Goal: Task Accomplishment & Management: Manage account settings

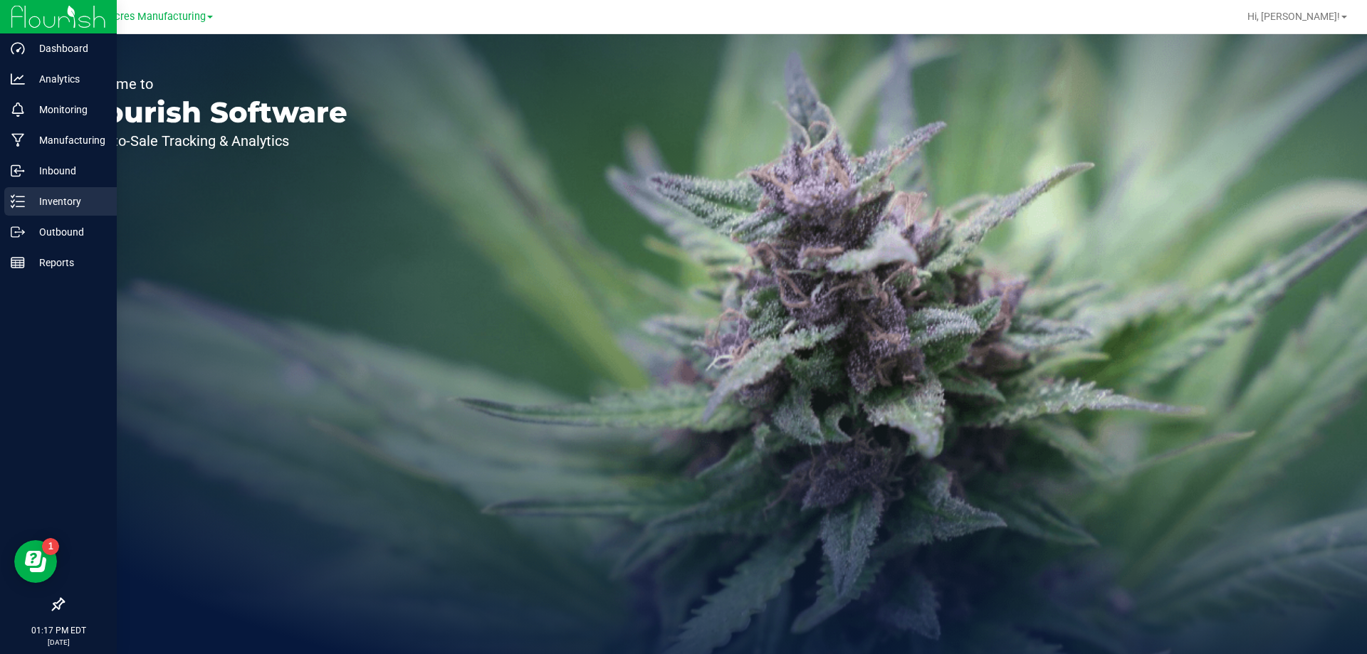
click at [16, 198] on icon at bounding box center [18, 201] width 14 height 14
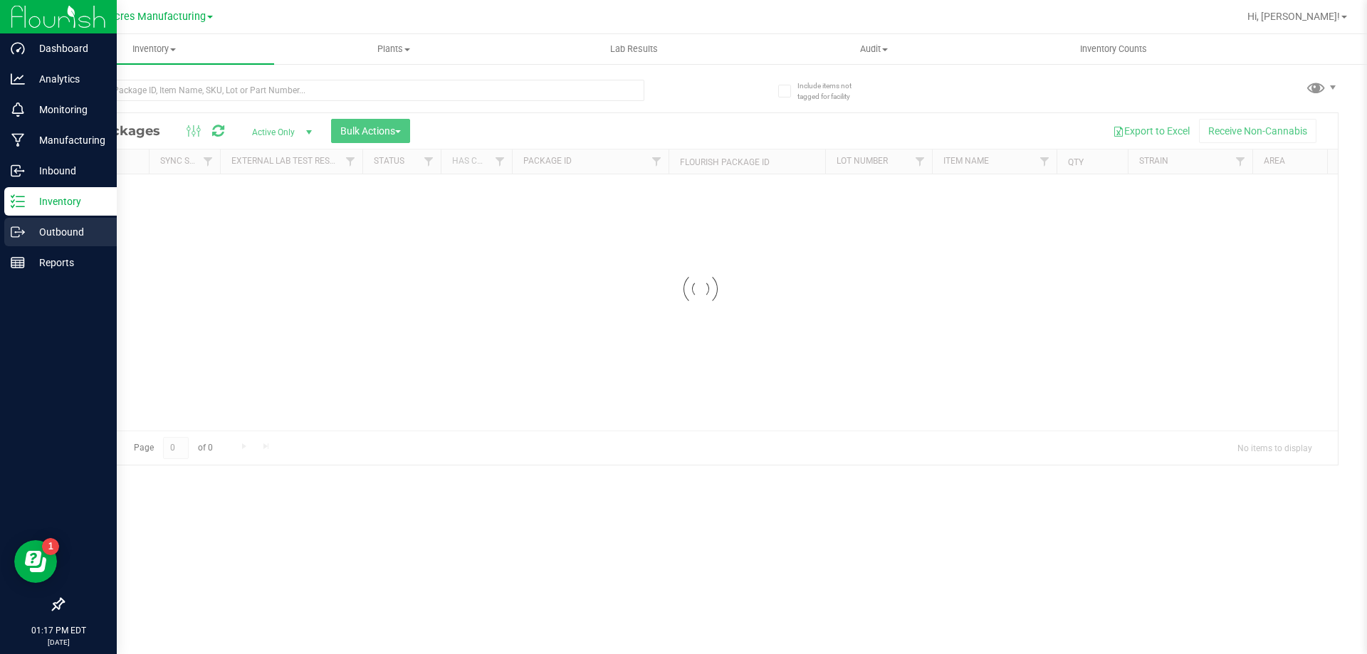
click at [49, 232] on p "Outbound" at bounding box center [67, 231] width 85 height 17
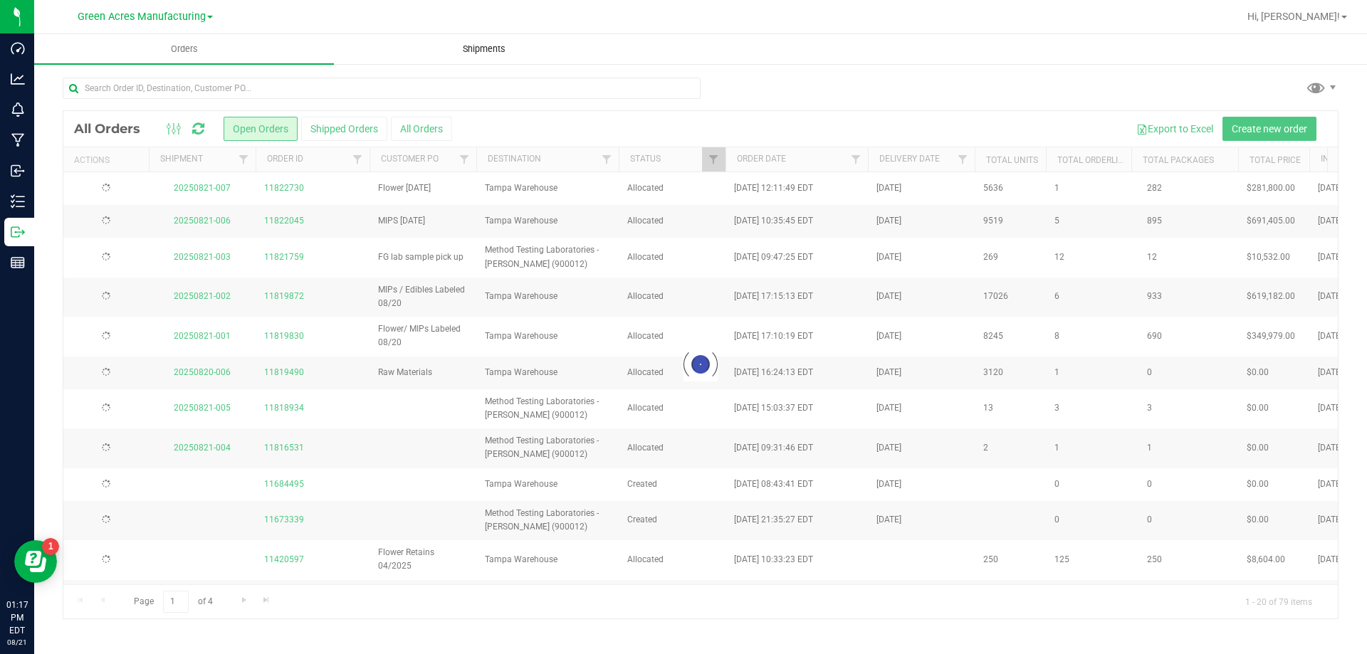
click at [498, 51] on span "Shipments" at bounding box center [483, 49] width 81 height 13
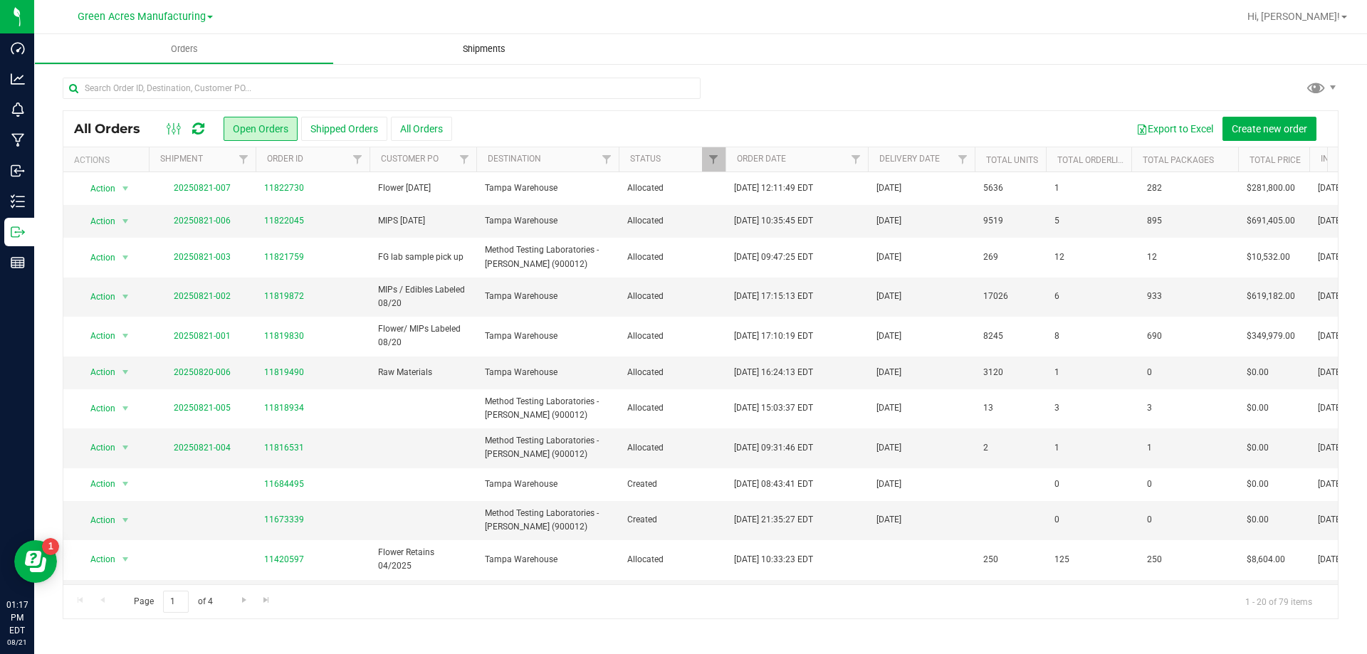
click at [495, 54] on span "Shipments" at bounding box center [483, 49] width 81 height 13
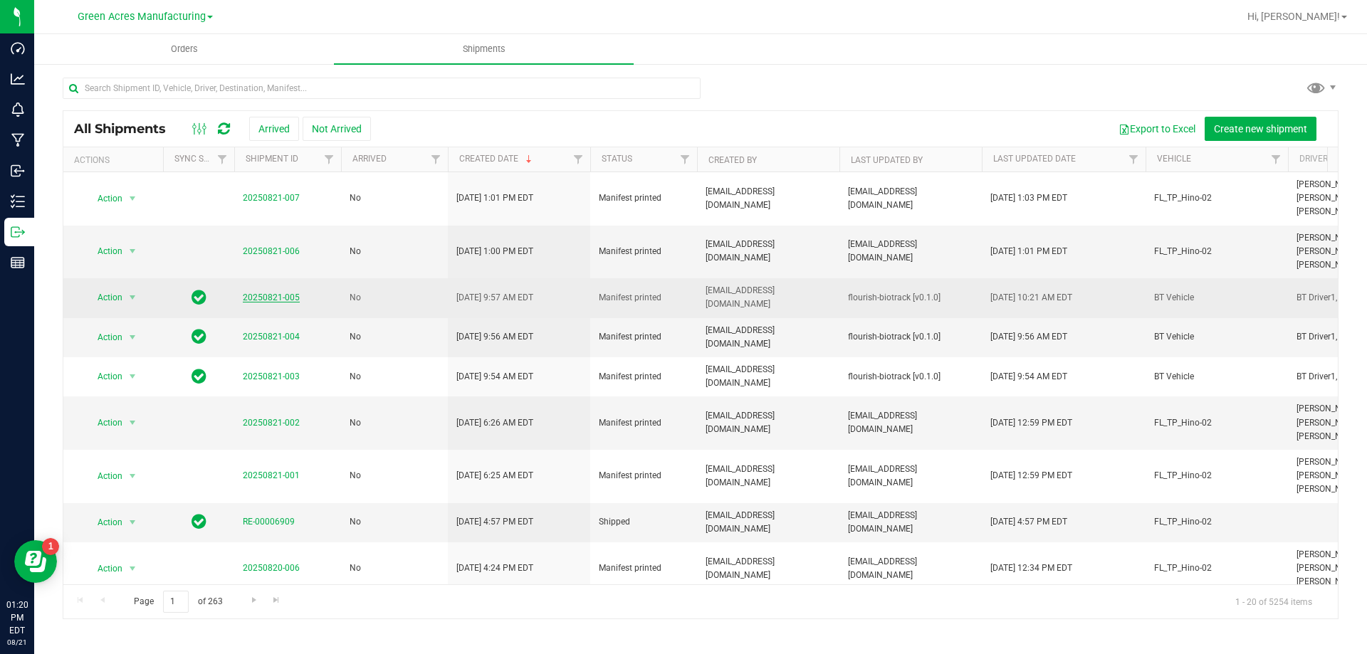
click at [290, 297] on link "20250821-005" at bounding box center [271, 298] width 57 height 10
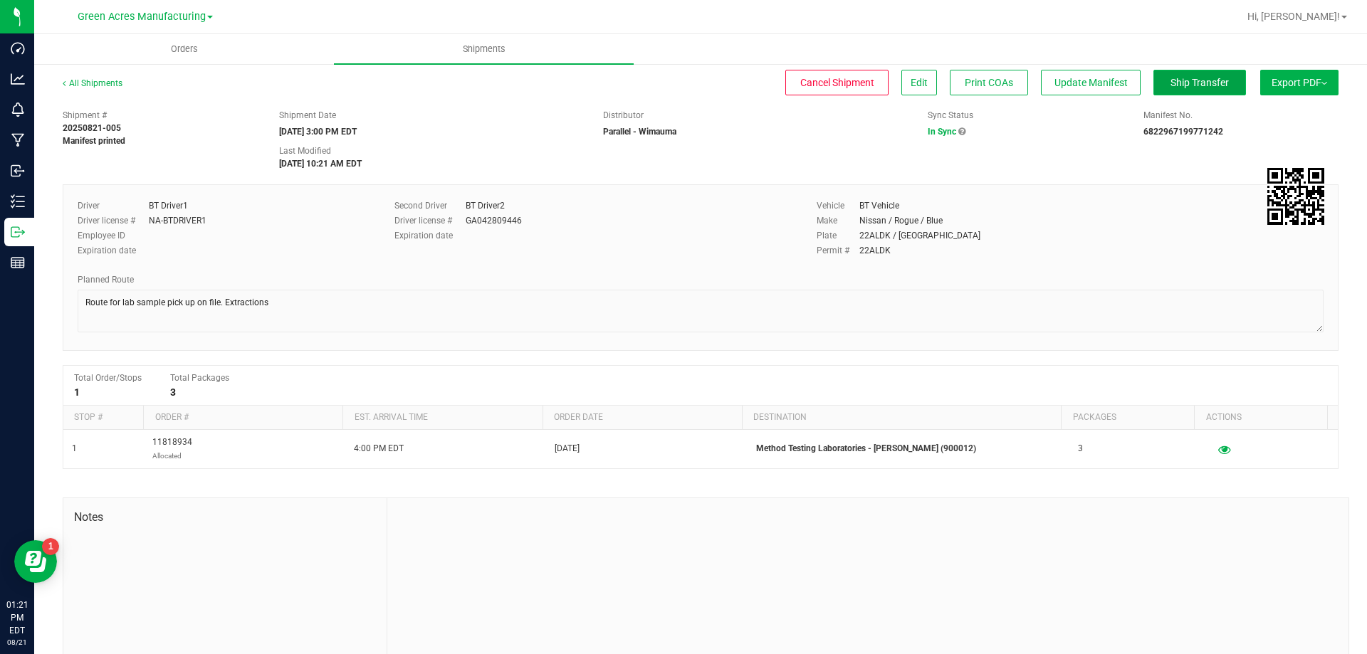
click at [1221, 90] on button "Ship Transfer" at bounding box center [1199, 83] width 93 height 26
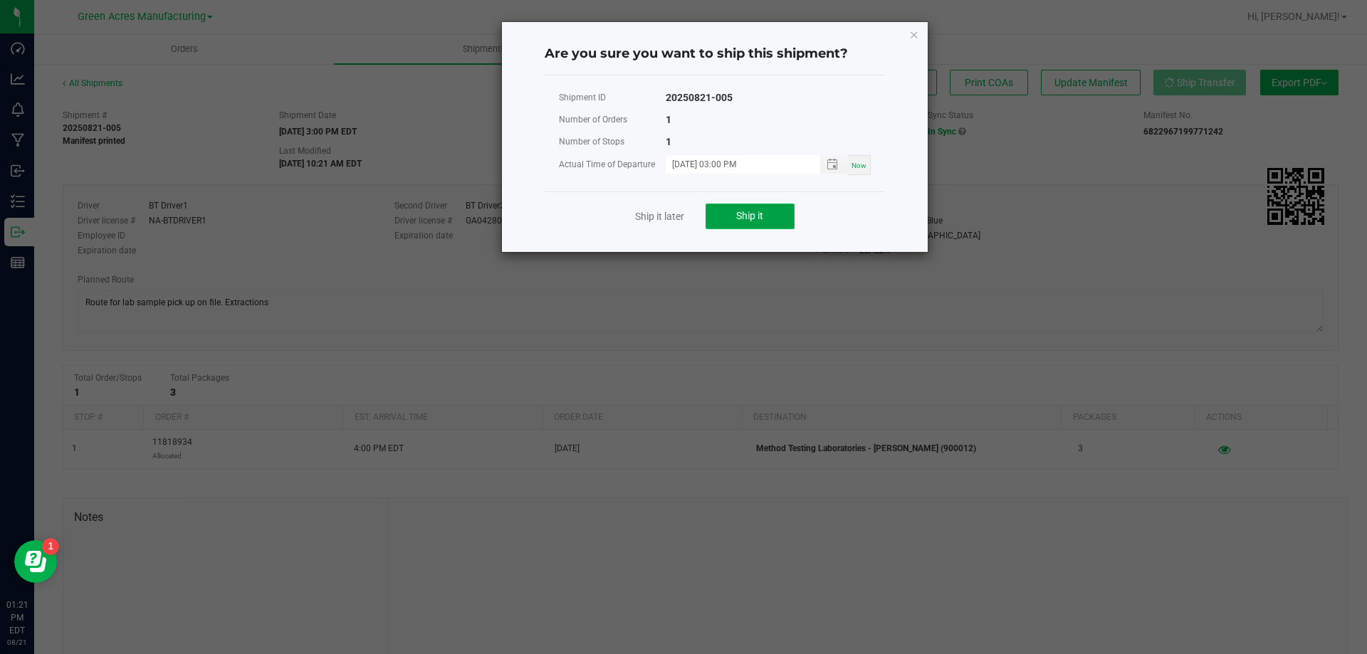
click at [713, 215] on button "Ship it" at bounding box center [749, 217] width 89 height 26
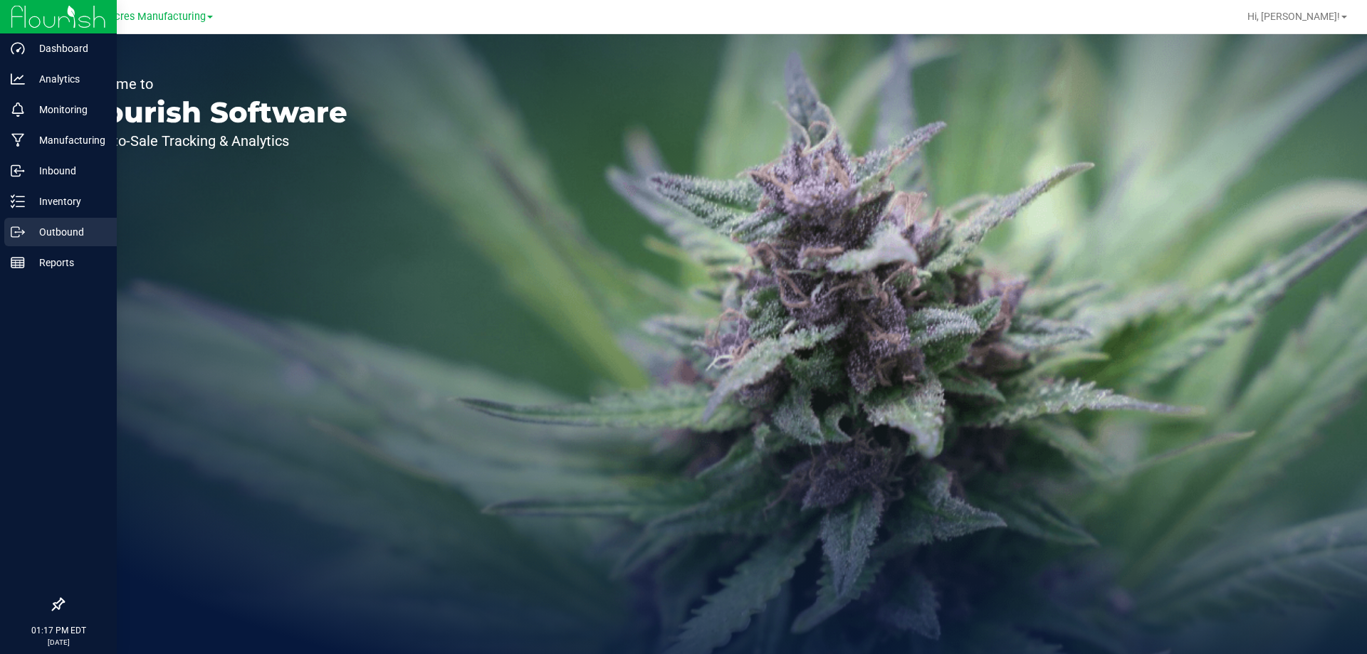
click at [23, 232] on line at bounding box center [20, 232] width 8 height 0
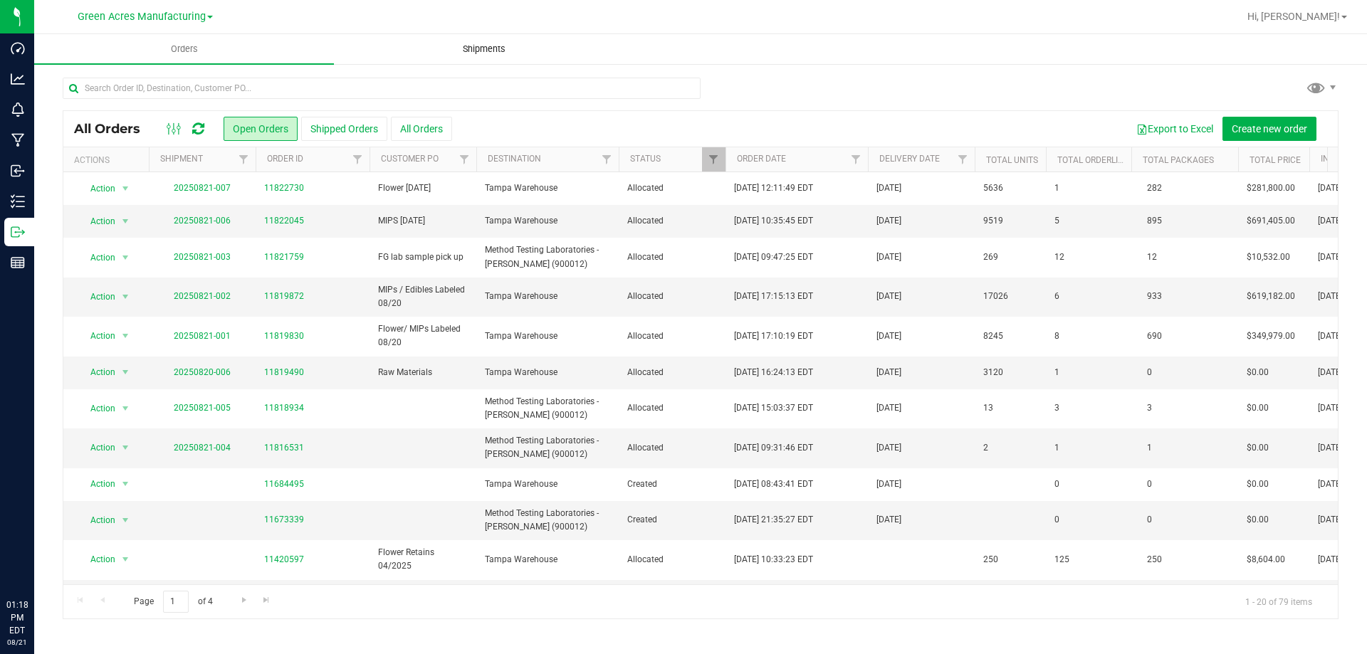
click at [503, 43] on span "Shipments" at bounding box center [483, 49] width 81 height 13
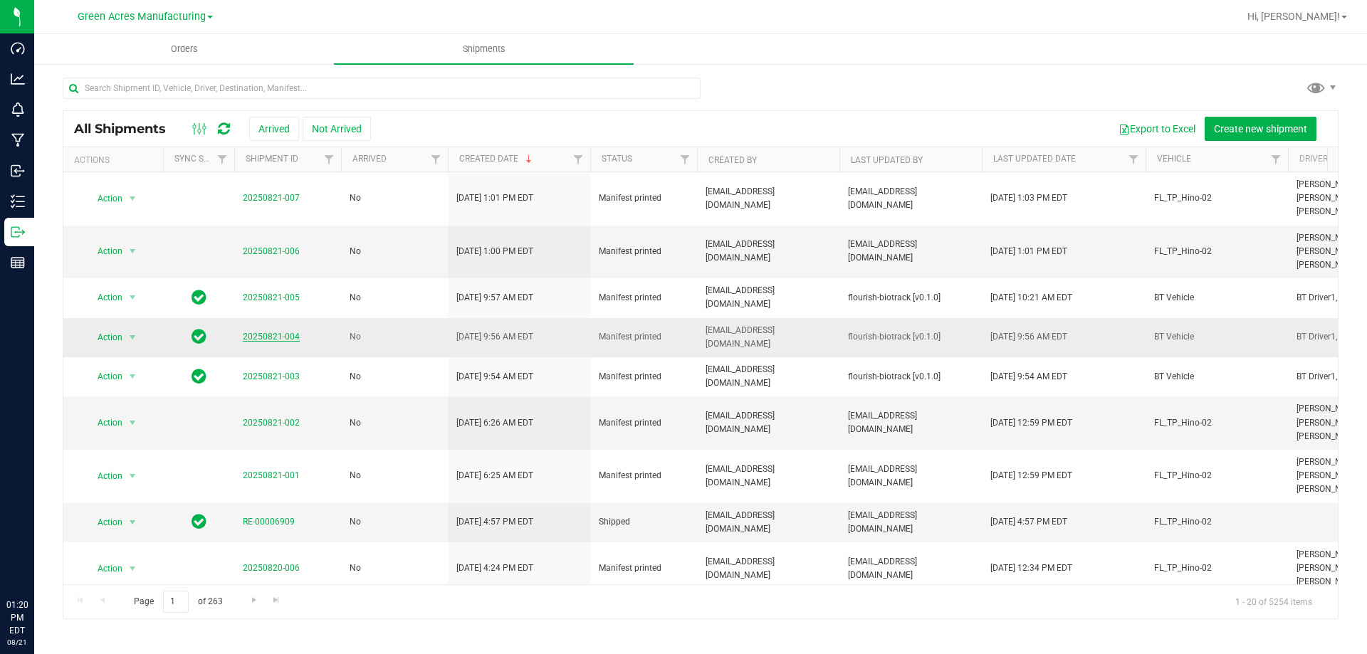
click at [272, 338] on link "20250821-004" at bounding box center [271, 337] width 57 height 10
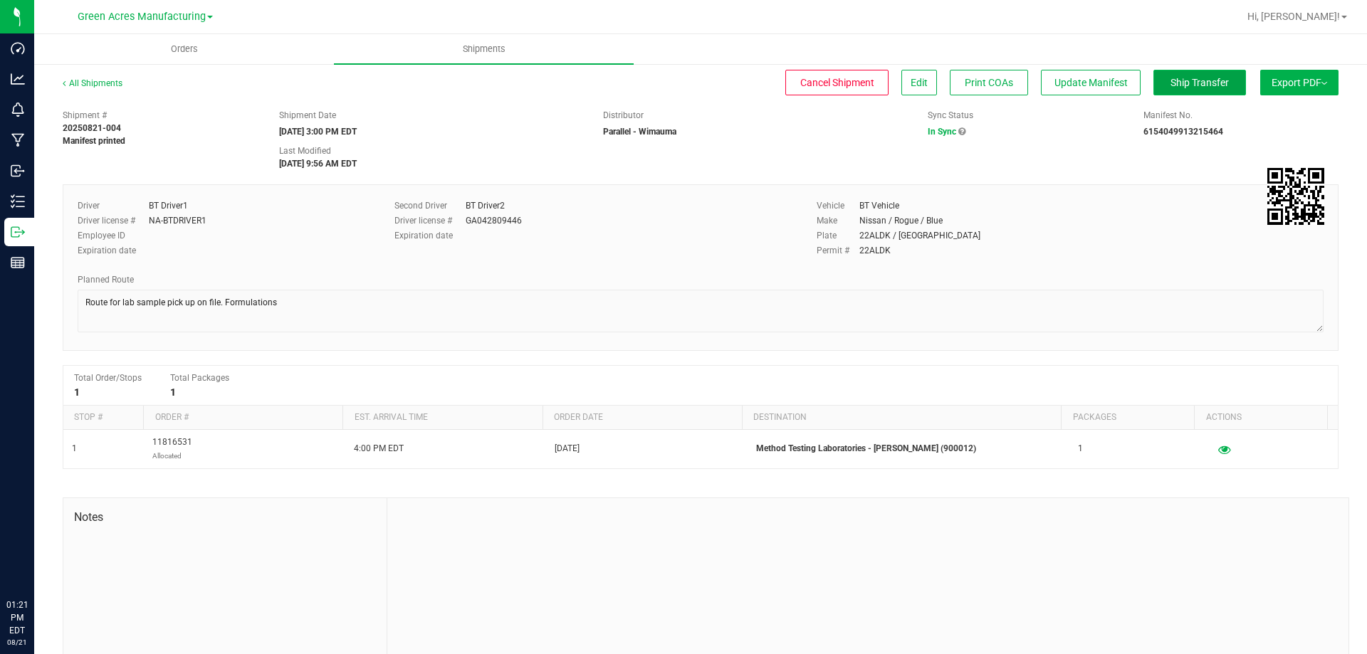
click at [1176, 84] on span "Ship Transfer" at bounding box center [1199, 82] width 58 height 11
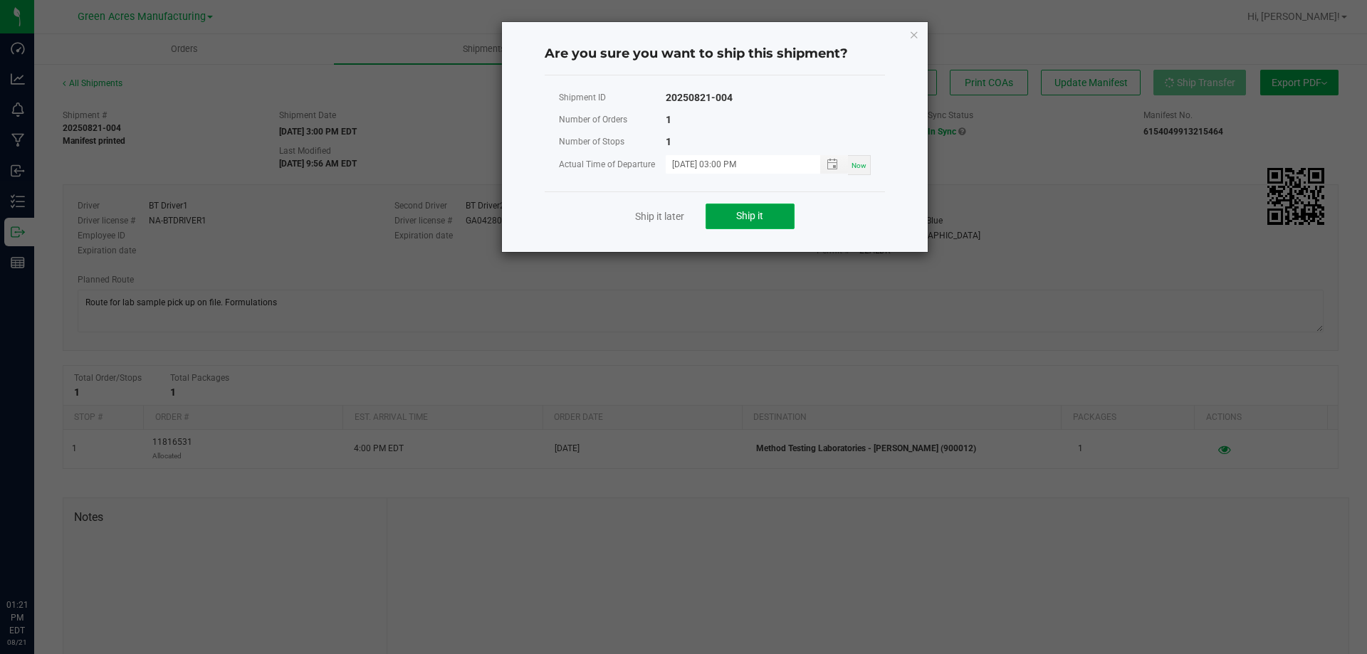
click at [779, 213] on button "Ship it" at bounding box center [749, 217] width 89 height 26
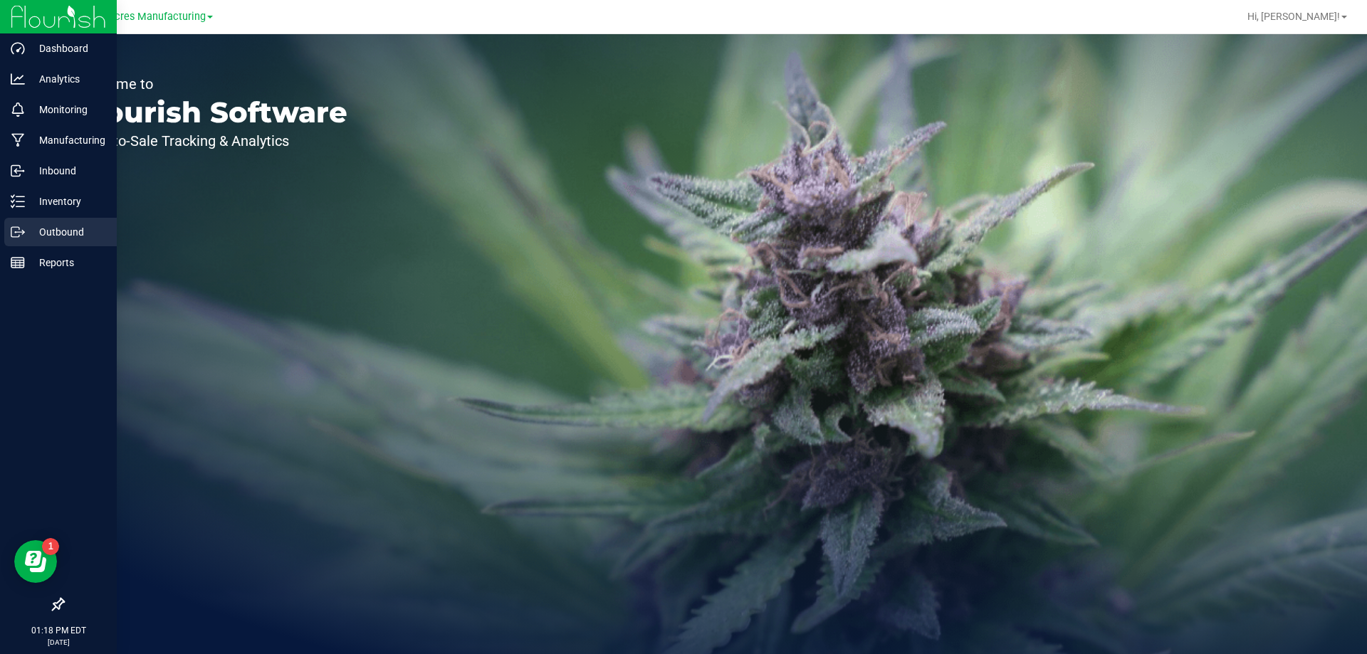
click at [12, 228] on icon at bounding box center [15, 232] width 8 height 10
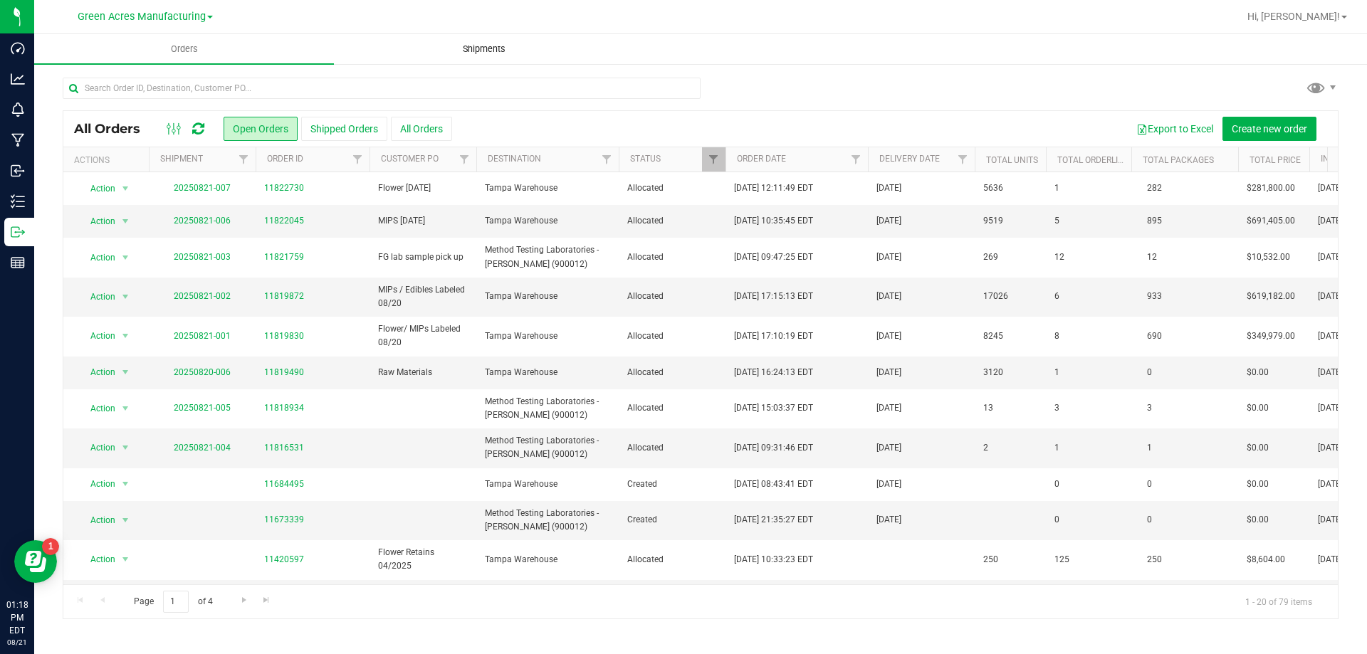
click at [494, 36] on uib-tab-heading "Shipments" at bounding box center [484, 49] width 298 height 28
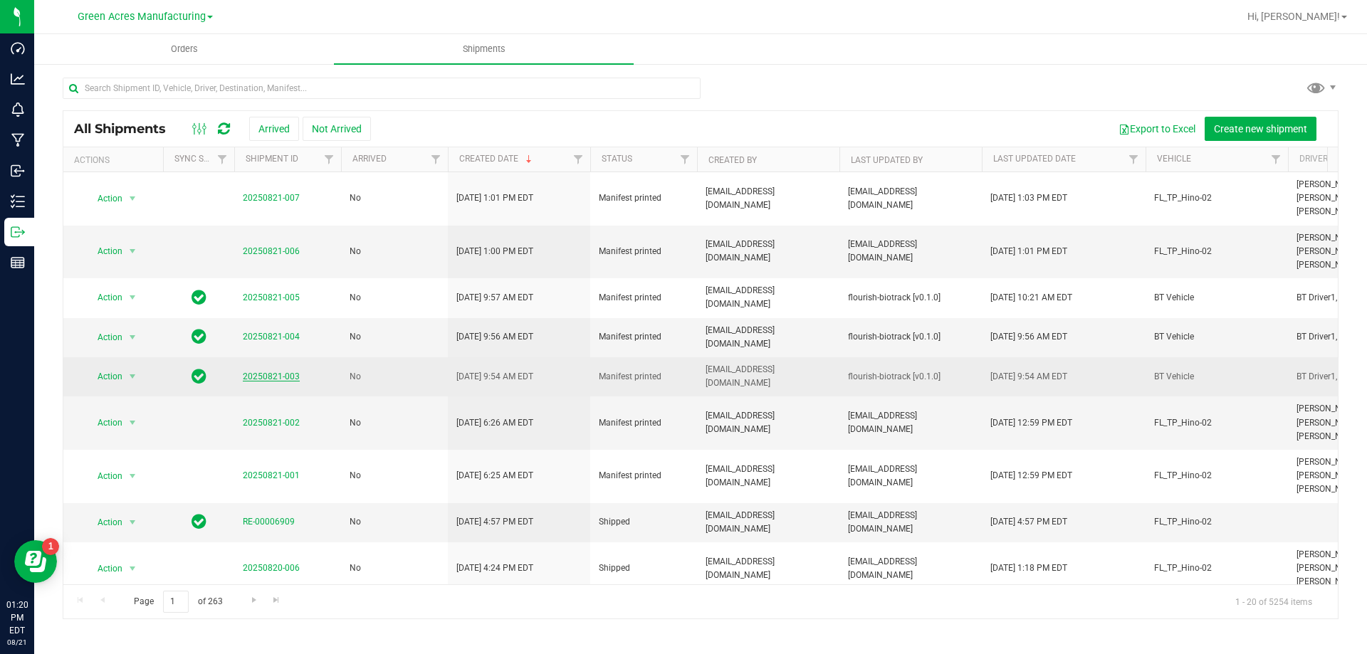
click at [271, 372] on link "20250821-003" at bounding box center [271, 377] width 57 height 10
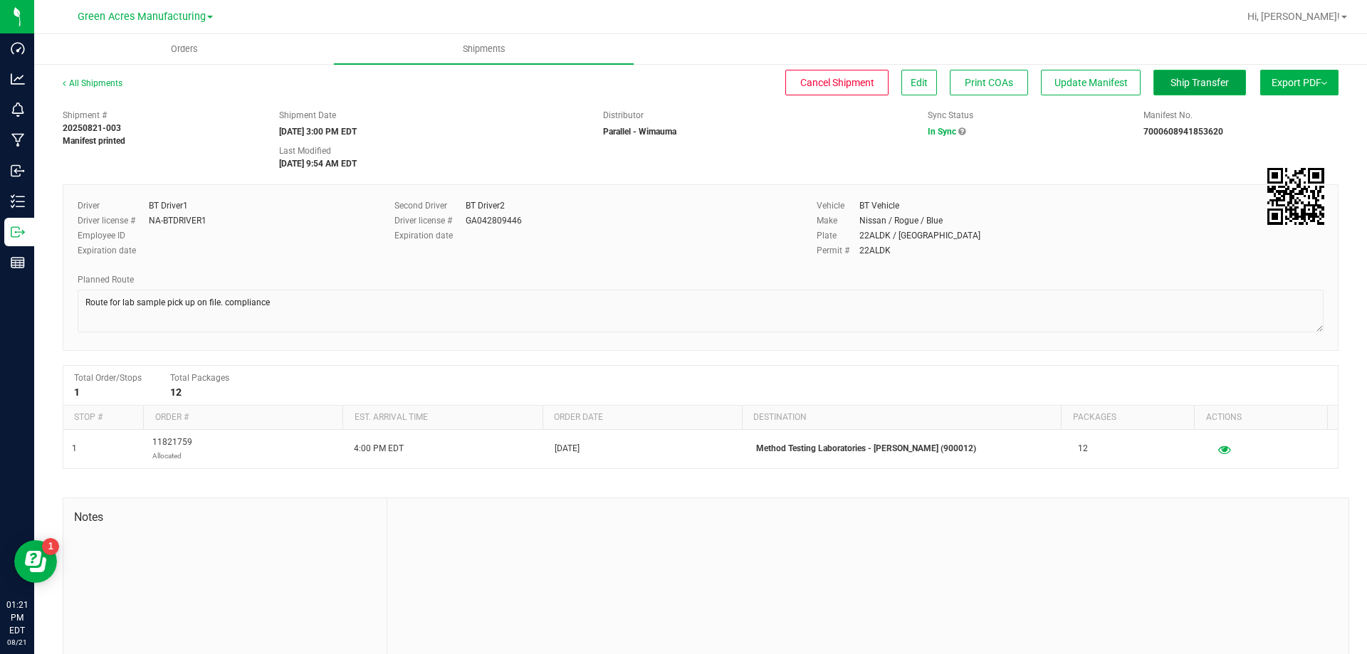
click at [1199, 89] on button "Ship Transfer" at bounding box center [1199, 83] width 93 height 26
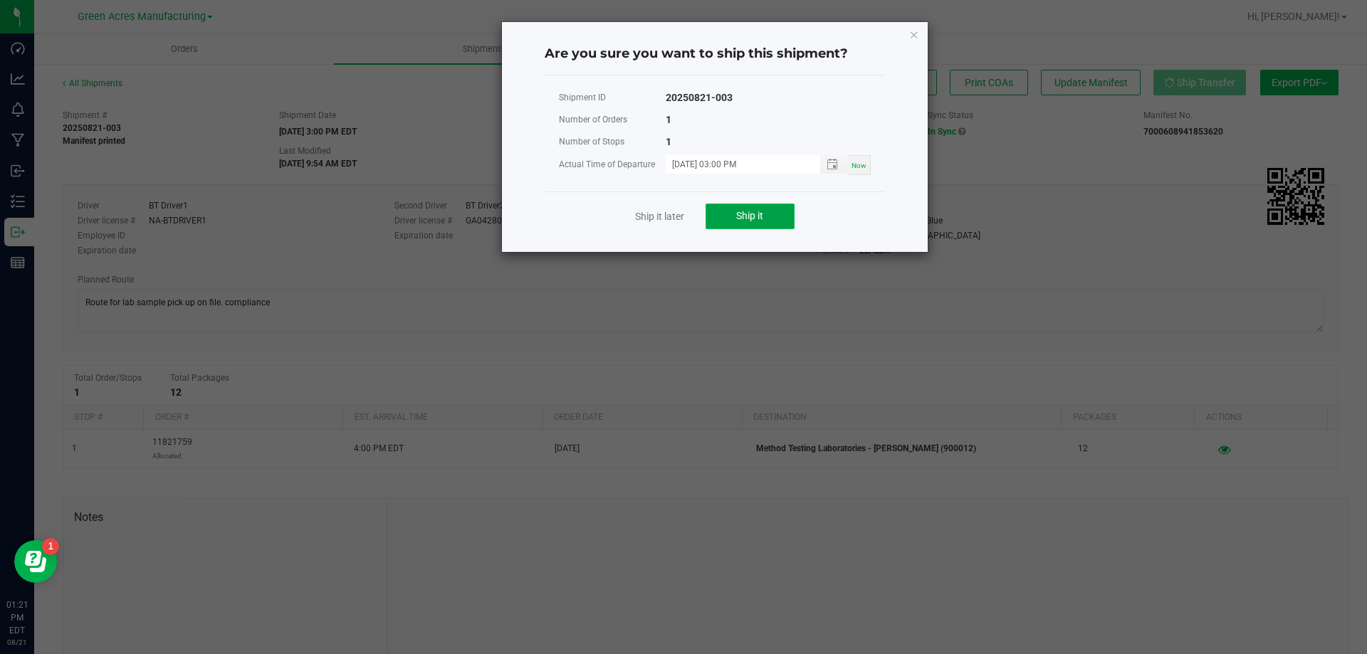
click at [731, 217] on button "Ship it" at bounding box center [749, 217] width 89 height 26
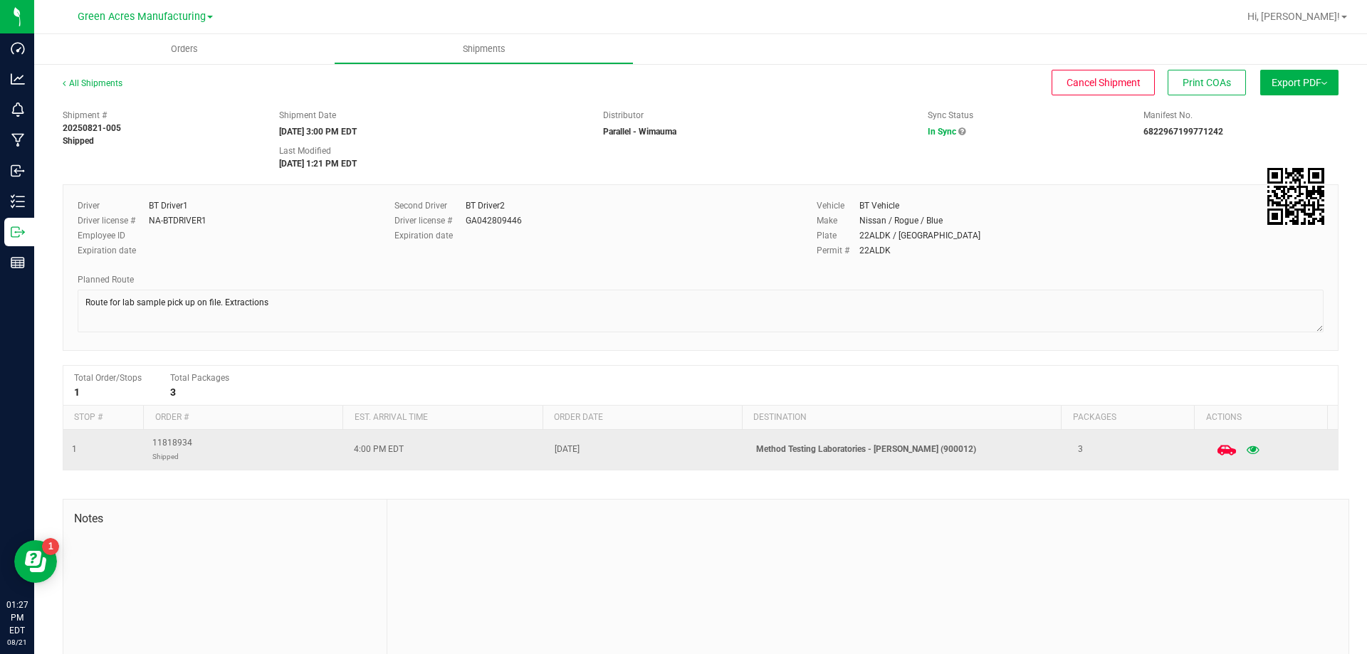
click at [1216, 451] on icon at bounding box center [1225, 450] width 19 height 10
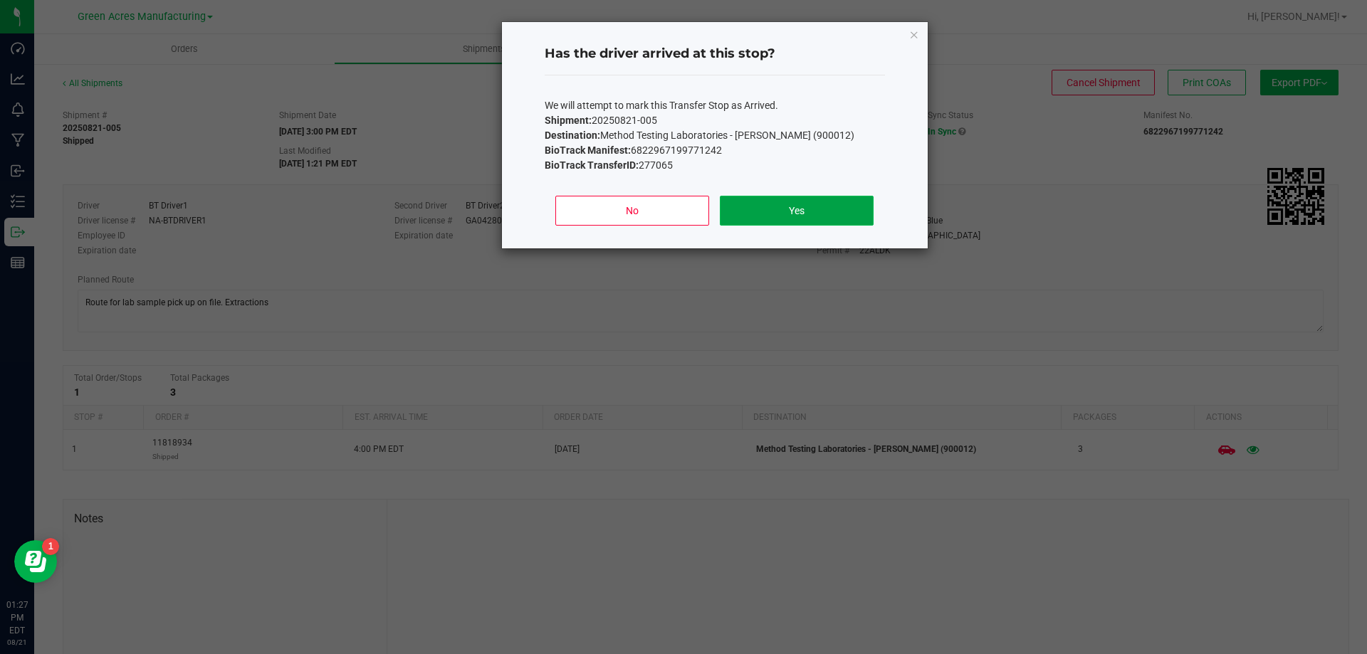
click at [863, 216] on button "Yes" at bounding box center [796, 211] width 153 height 30
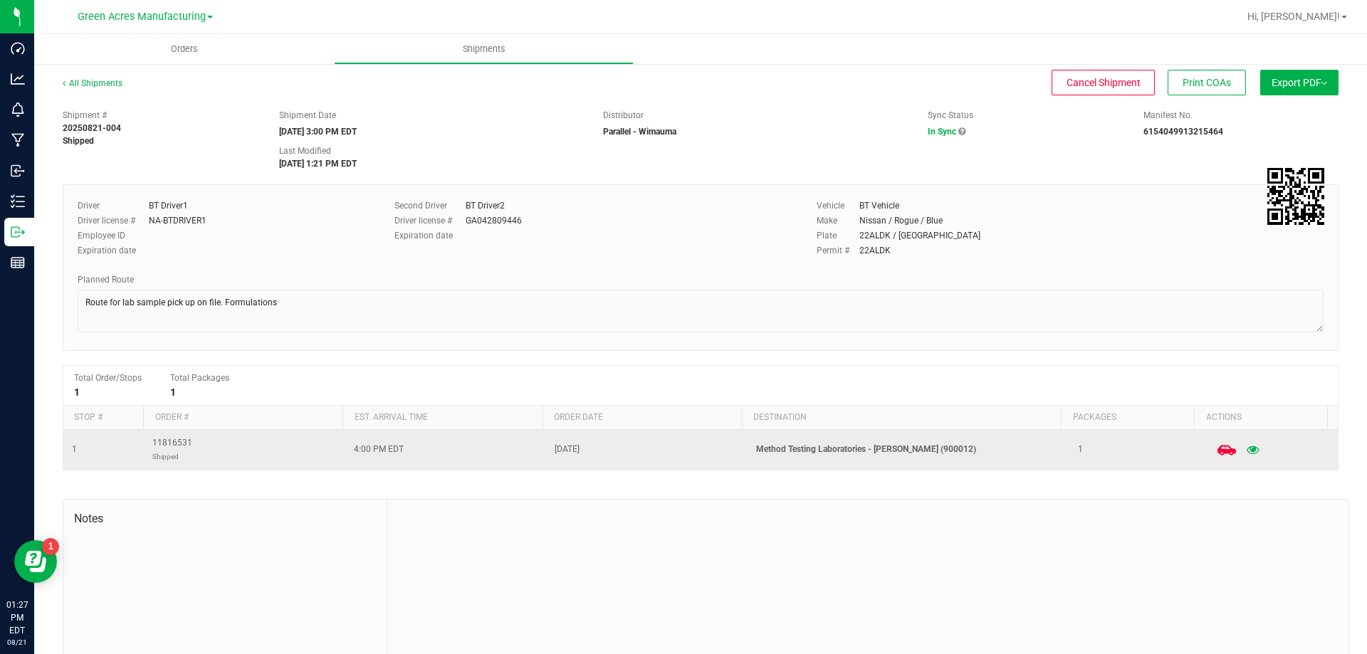
click at [1216, 454] on icon at bounding box center [1225, 450] width 19 height 19
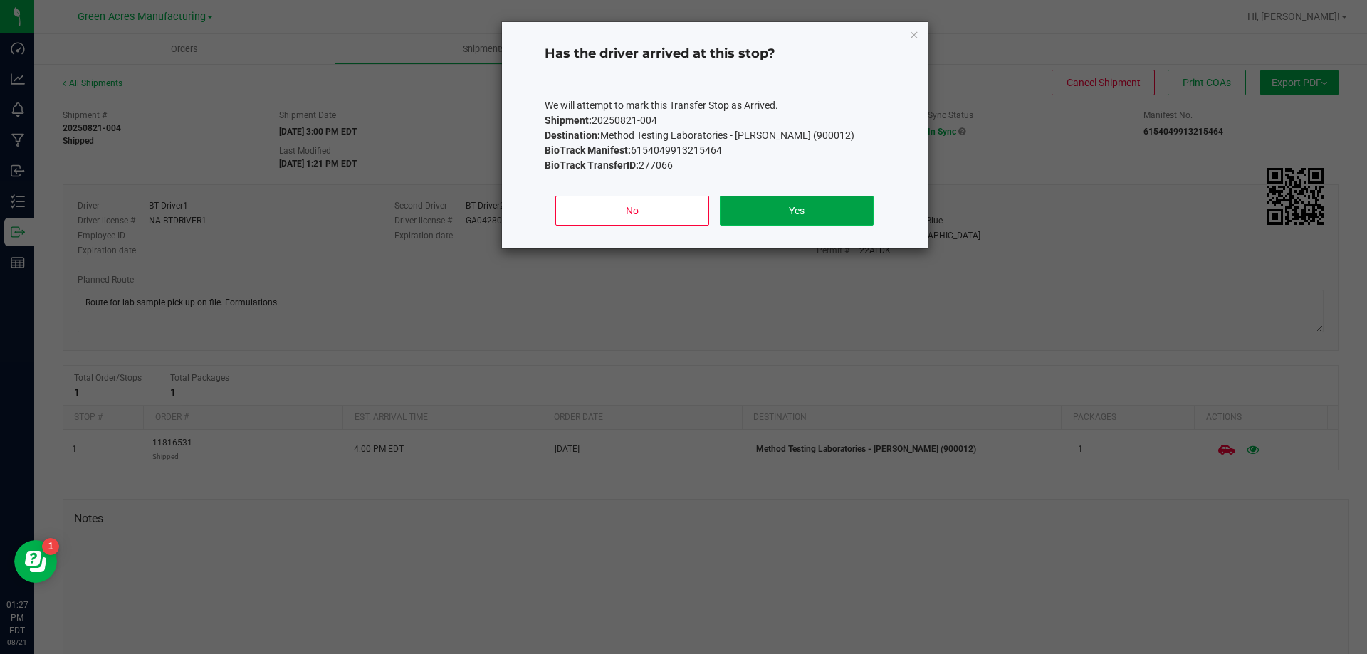
click at [752, 211] on button "Yes" at bounding box center [796, 211] width 153 height 30
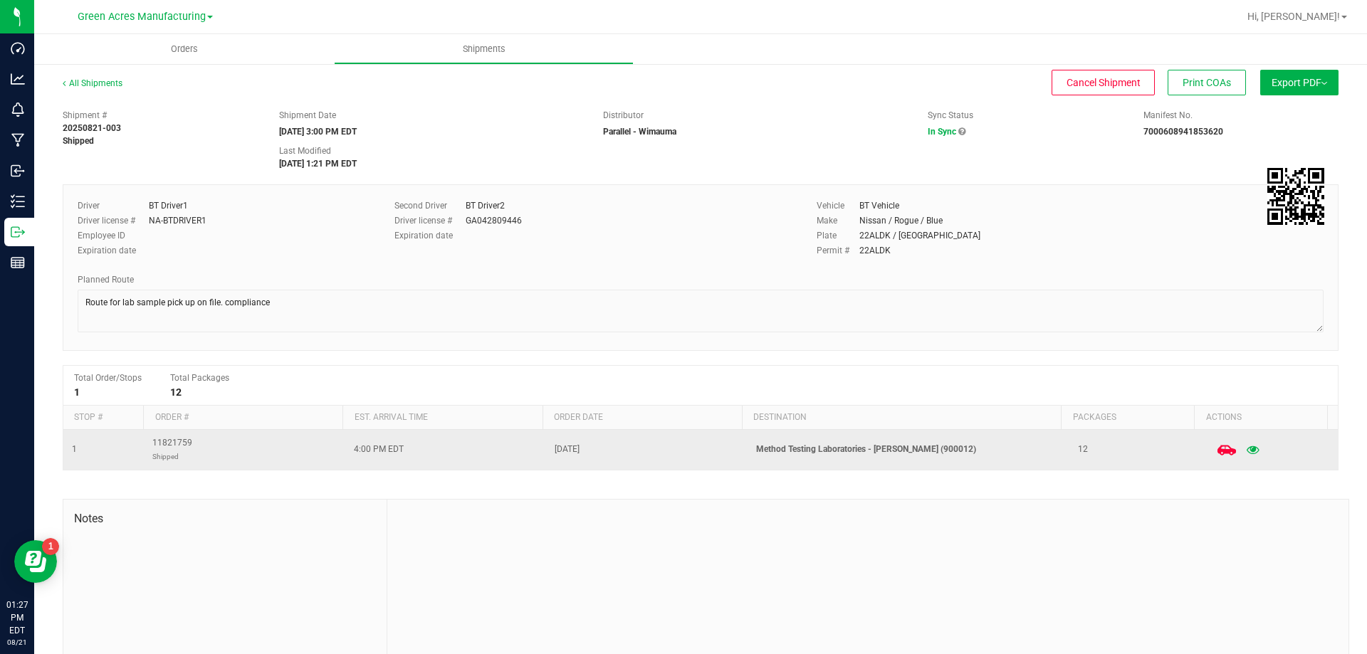
click at [1211, 459] on span at bounding box center [1226, 449] width 31 height 31
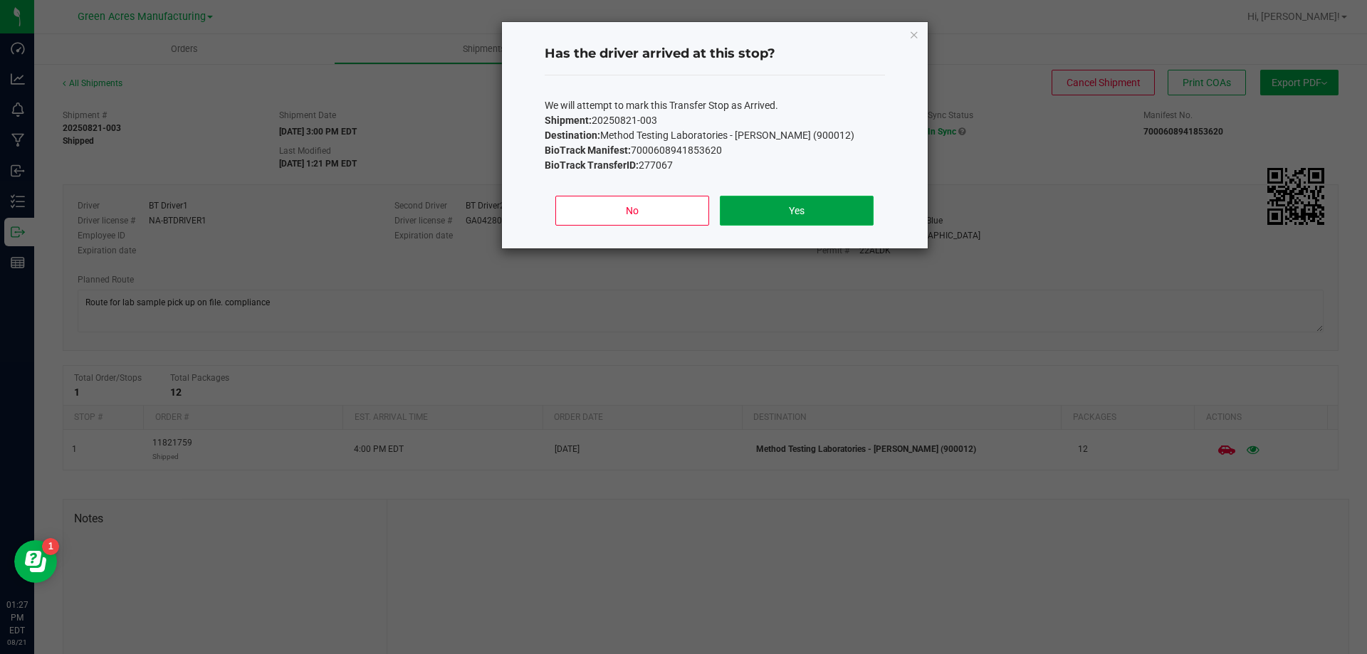
click at [831, 214] on button "Yes" at bounding box center [796, 211] width 153 height 30
